Goal: Navigation & Orientation: Find specific page/section

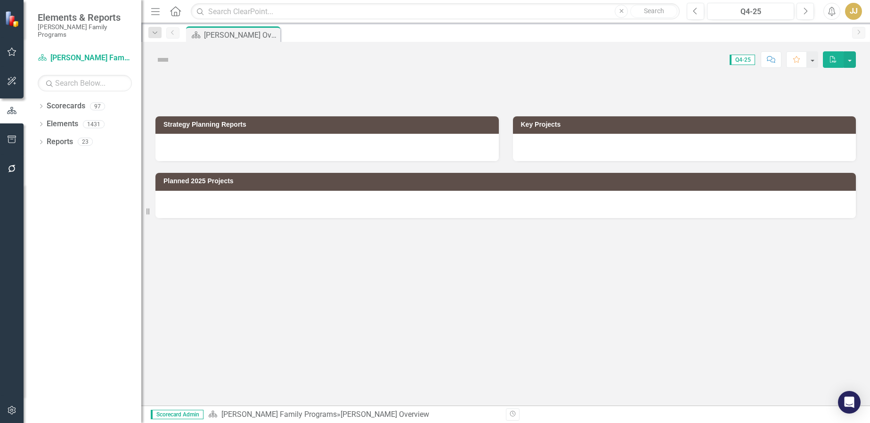
click at [39, 105] on icon "Dropdown" at bounding box center [41, 107] width 7 height 5
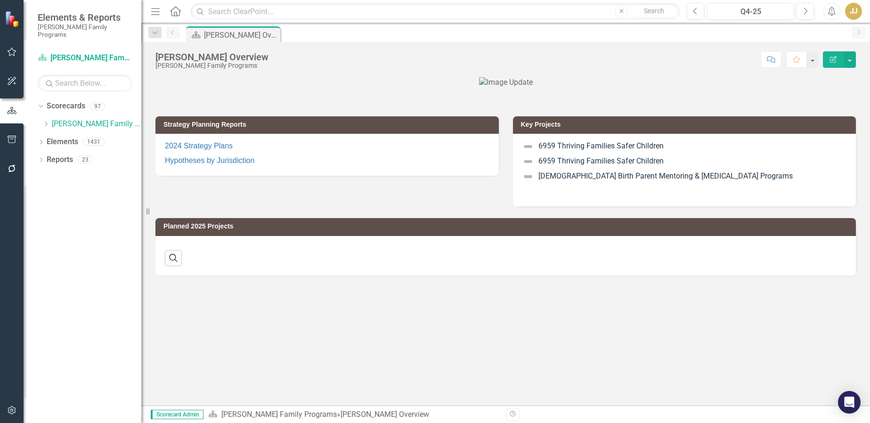
click at [45, 121] on icon "Dropdown" at bounding box center [45, 124] width 7 height 6
click at [57, 139] on icon "Dropdown" at bounding box center [55, 142] width 7 height 6
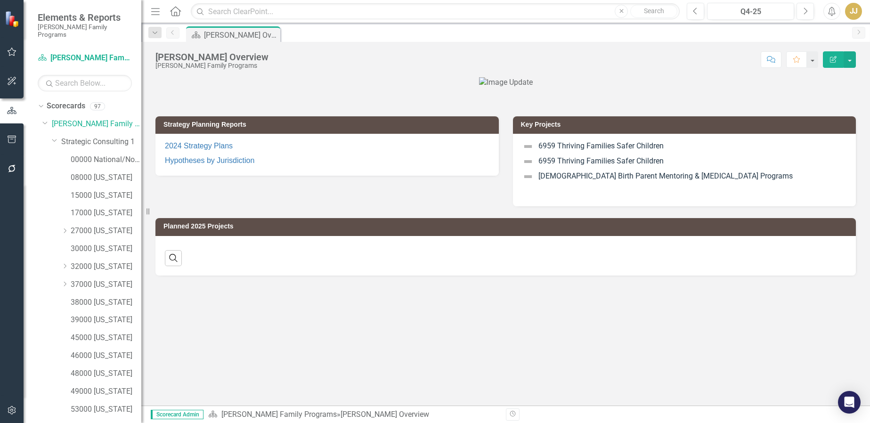
click at [53, 137] on icon "Dropdown" at bounding box center [55, 140] width 6 height 7
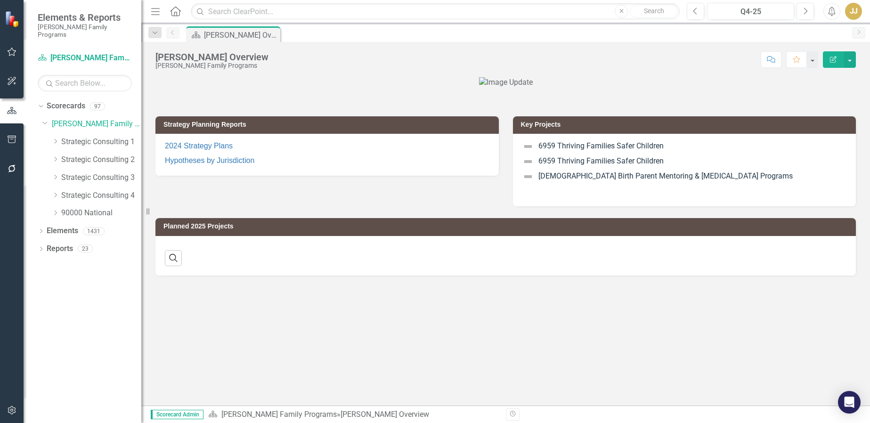
click at [55, 210] on icon "Dropdown" at bounding box center [55, 213] width 7 height 6
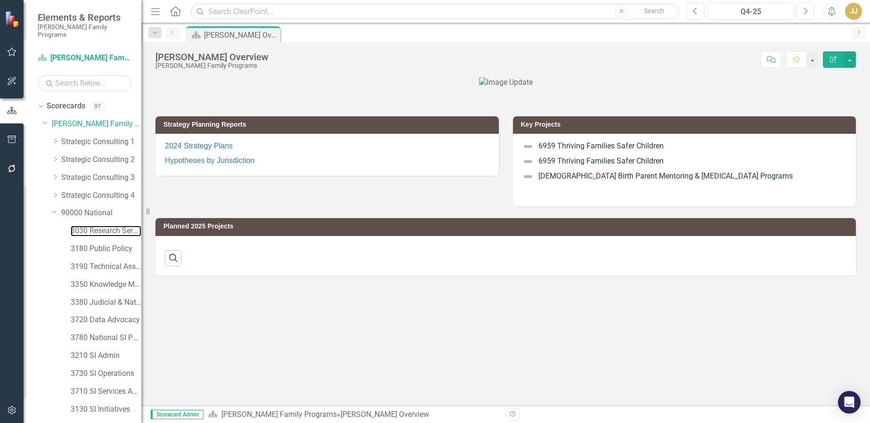
click at [103, 226] on link "3030 Research Services" at bounding box center [106, 231] width 71 height 11
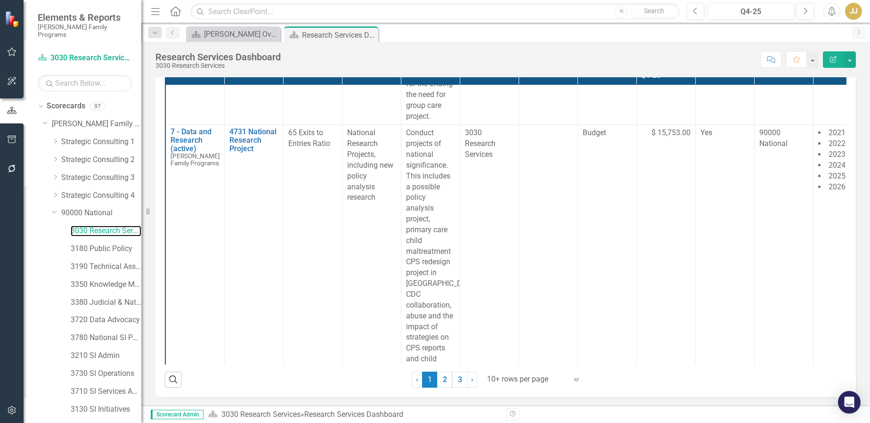
scroll to position [179, 0]
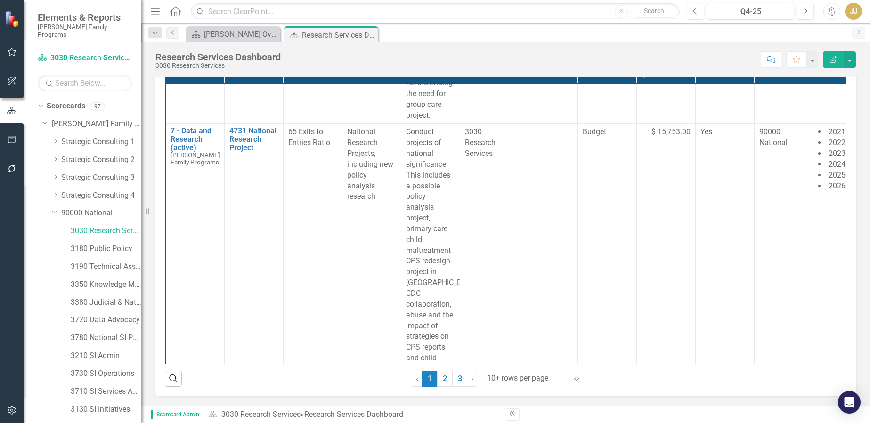
click at [503, 378] on div at bounding box center [527, 378] width 80 height 13
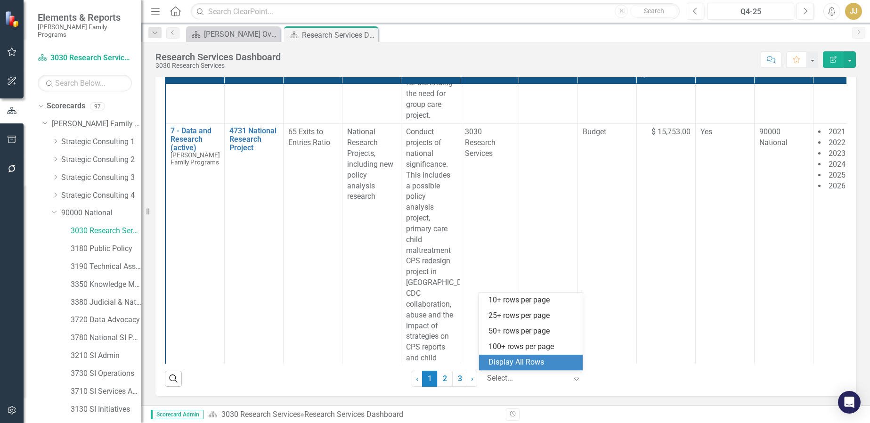
click at [532, 359] on div "Display All Rows" at bounding box center [533, 362] width 89 height 11
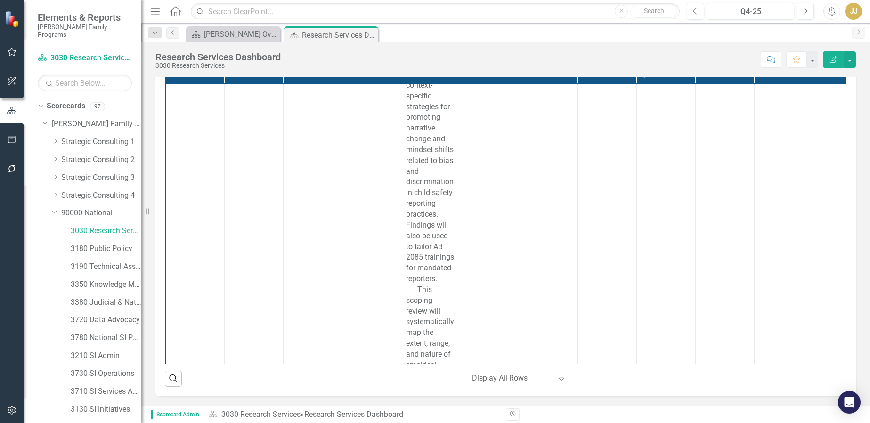
scroll to position [4699, 0]
